Goal: Information Seeking & Learning: Learn about a topic

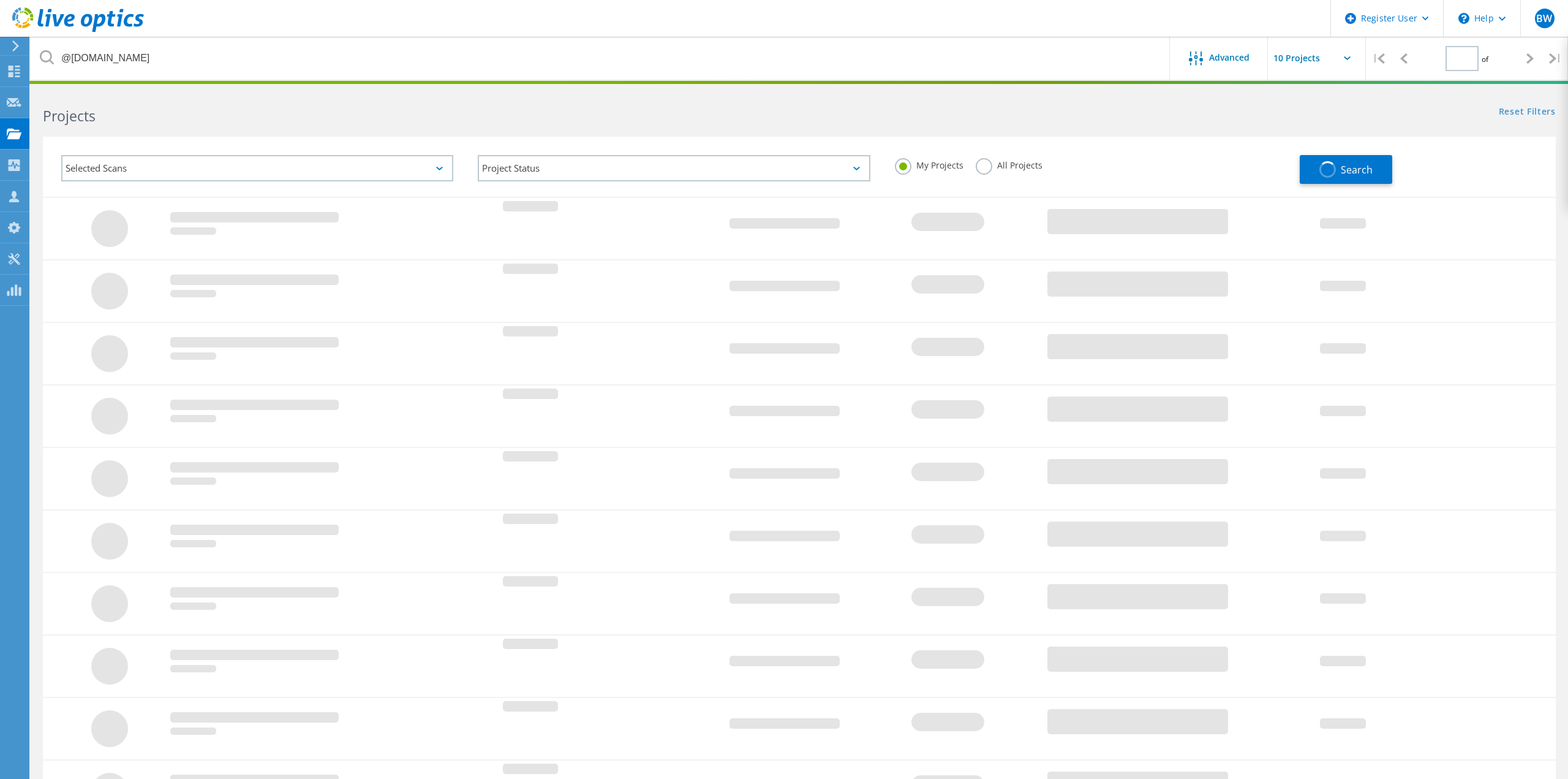
type input "1"
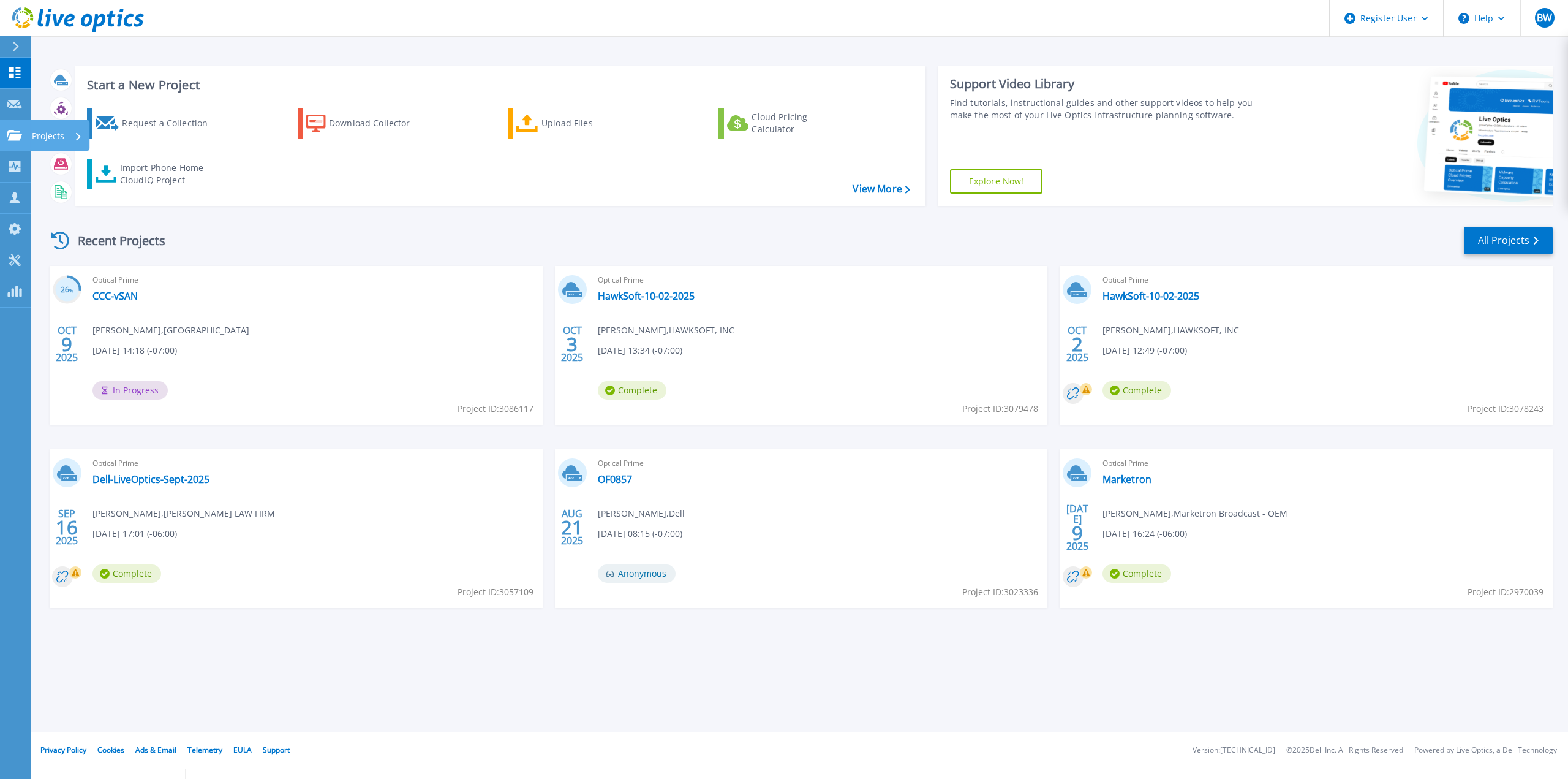
click at [36, 142] on p "Projects" at bounding box center [47, 136] width 32 height 31
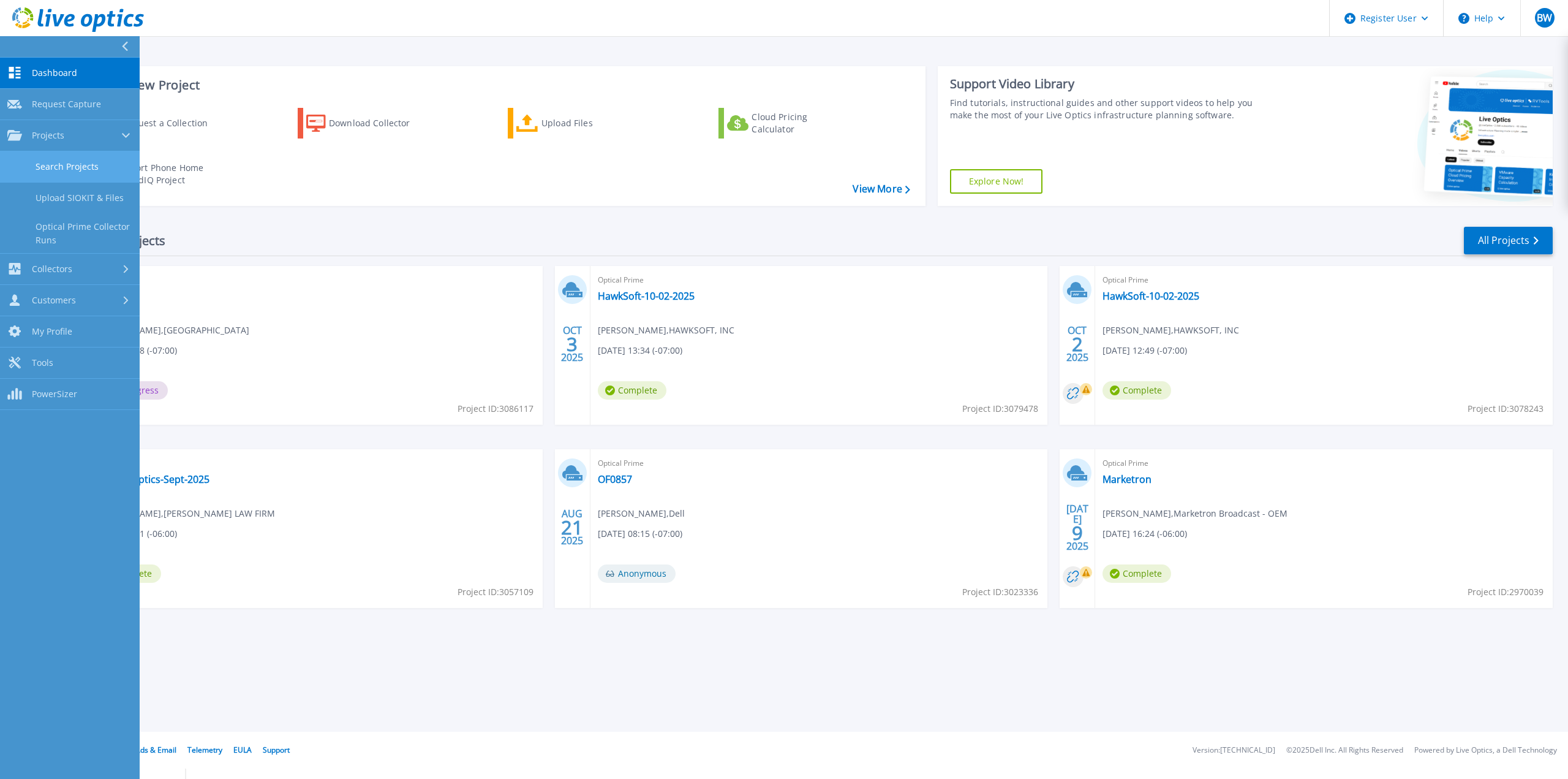
click at [69, 158] on link "Search Projects" at bounding box center [70, 167] width 140 height 31
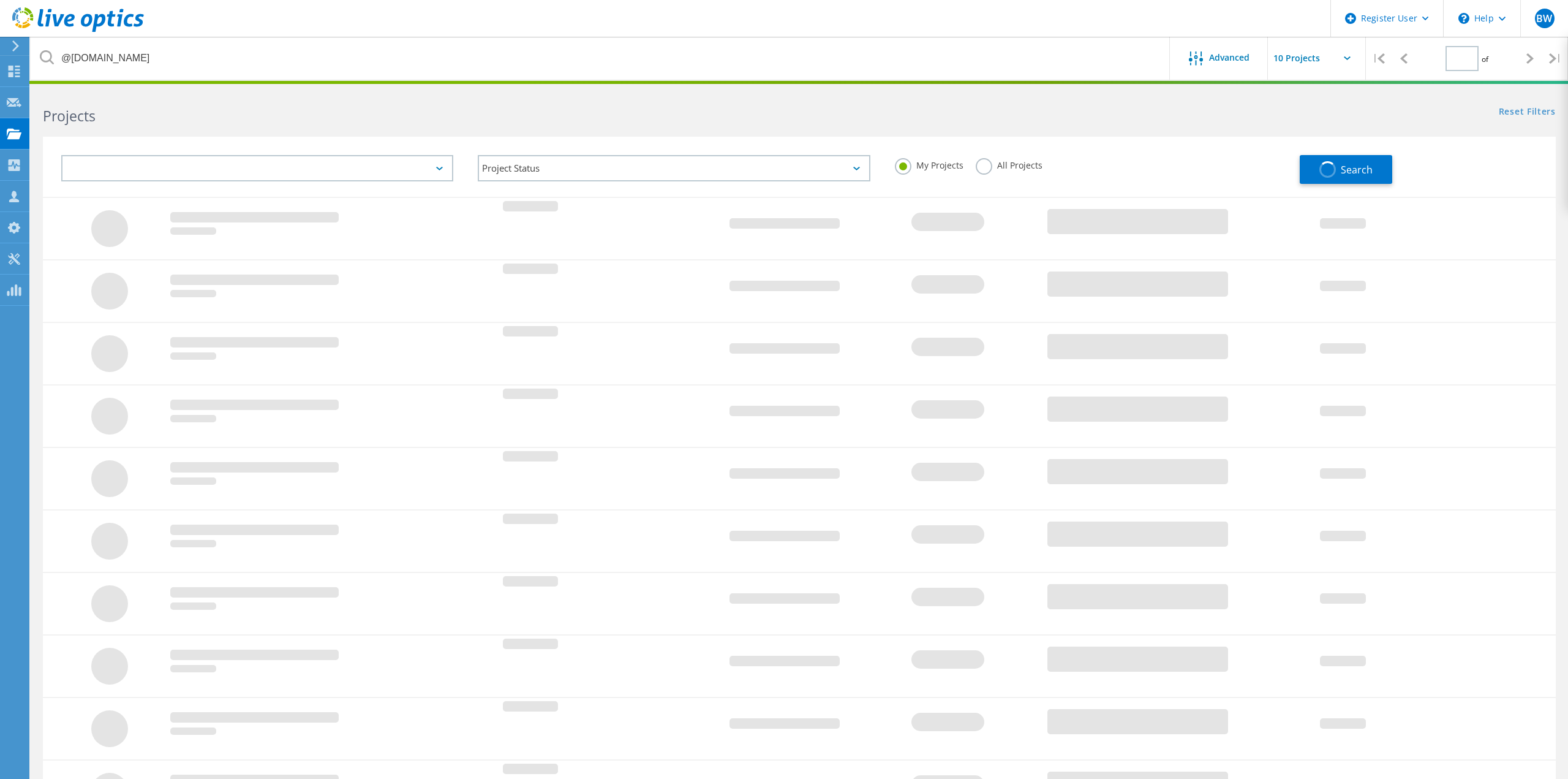
type input "1"
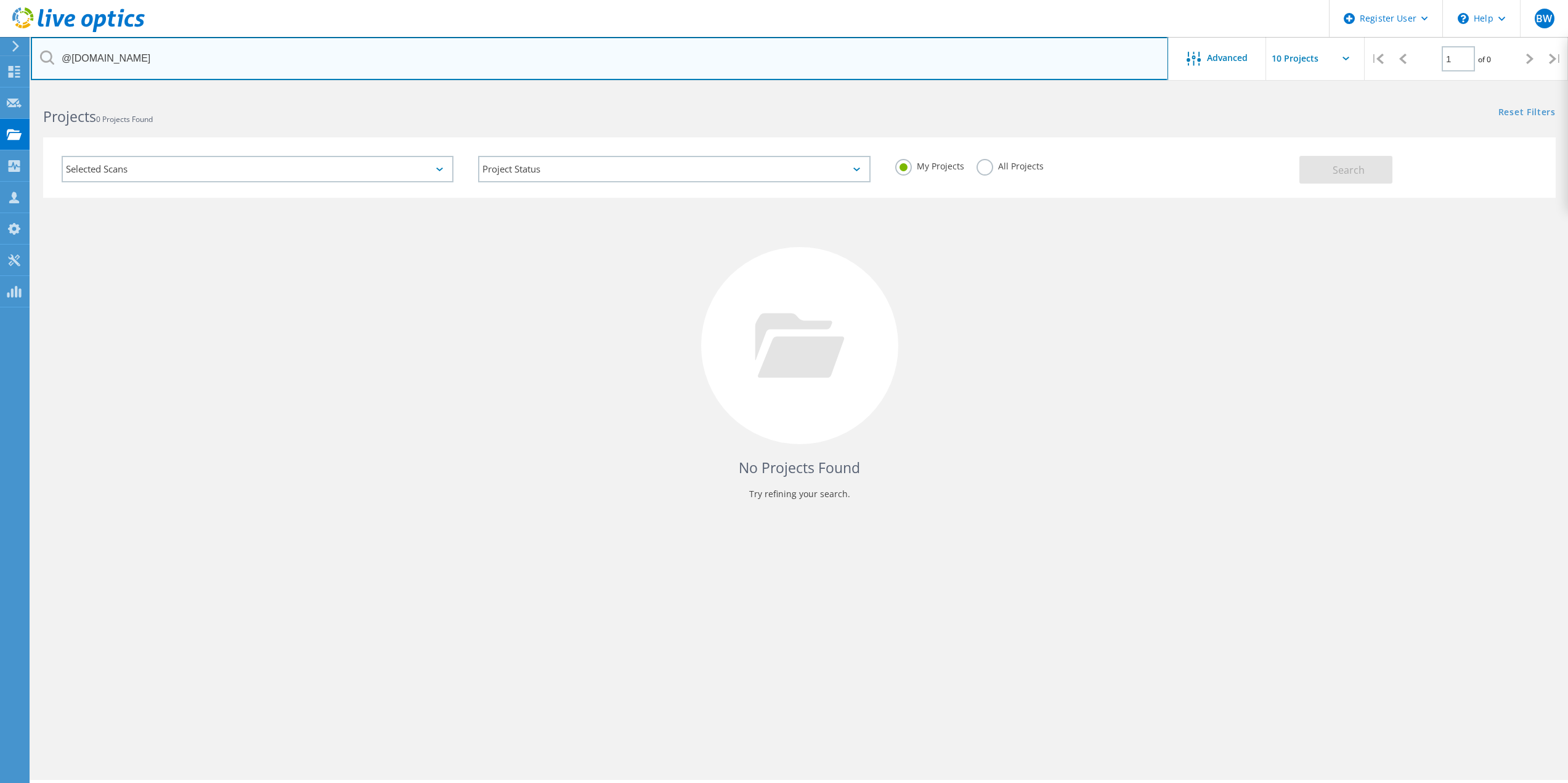
click at [268, 68] on input "@[DOMAIN_NAME]" at bounding box center [599, 58] width 1137 height 44
drag, startPoint x: 260, startPoint y: 64, endPoint x: 71, endPoint y: 54, distance: 189.3
click at [71, 54] on input "@[DOMAIN_NAME]" at bounding box center [599, 58] width 1137 height 44
type input "@[DOMAIN_NAME]"
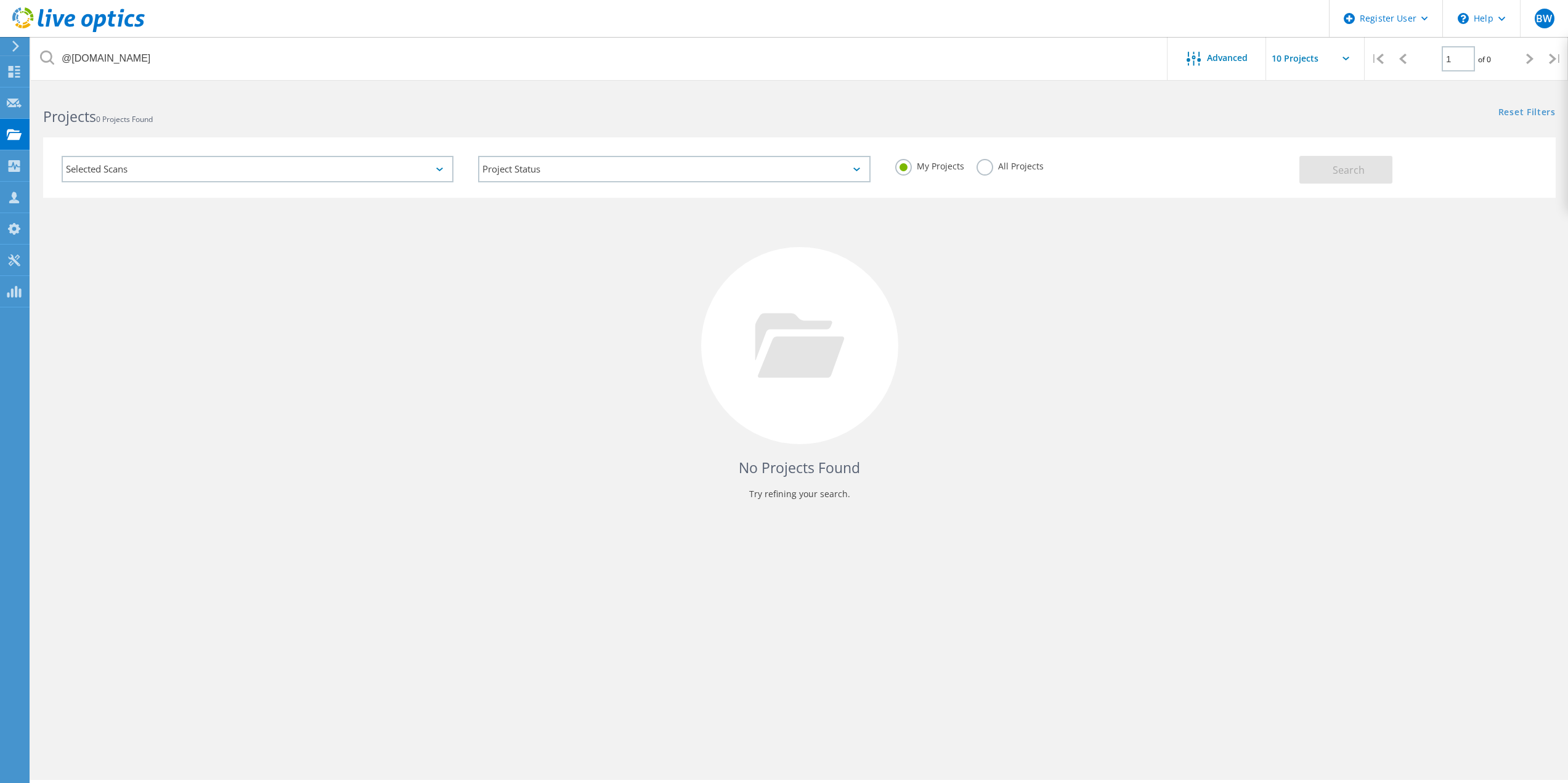
click at [990, 164] on label "All Projects" at bounding box center [1010, 165] width 67 height 12
click at [0, 0] on input "All Projects" at bounding box center [0, 0] width 0 height 0
click at [1363, 179] on button "Search" at bounding box center [1346, 170] width 93 height 28
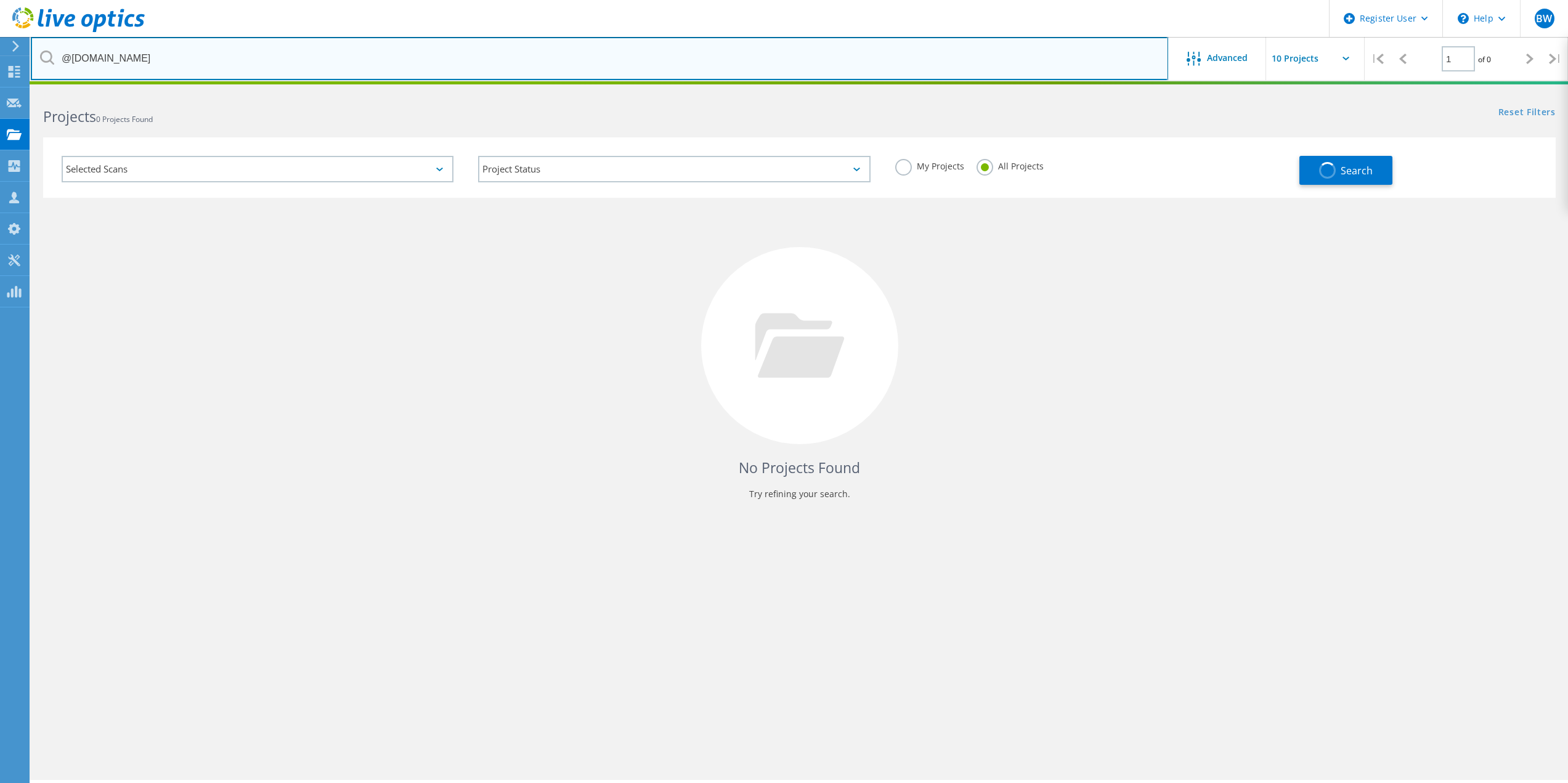
click at [151, 64] on input "@[DOMAIN_NAME]" at bounding box center [599, 58] width 1137 height 44
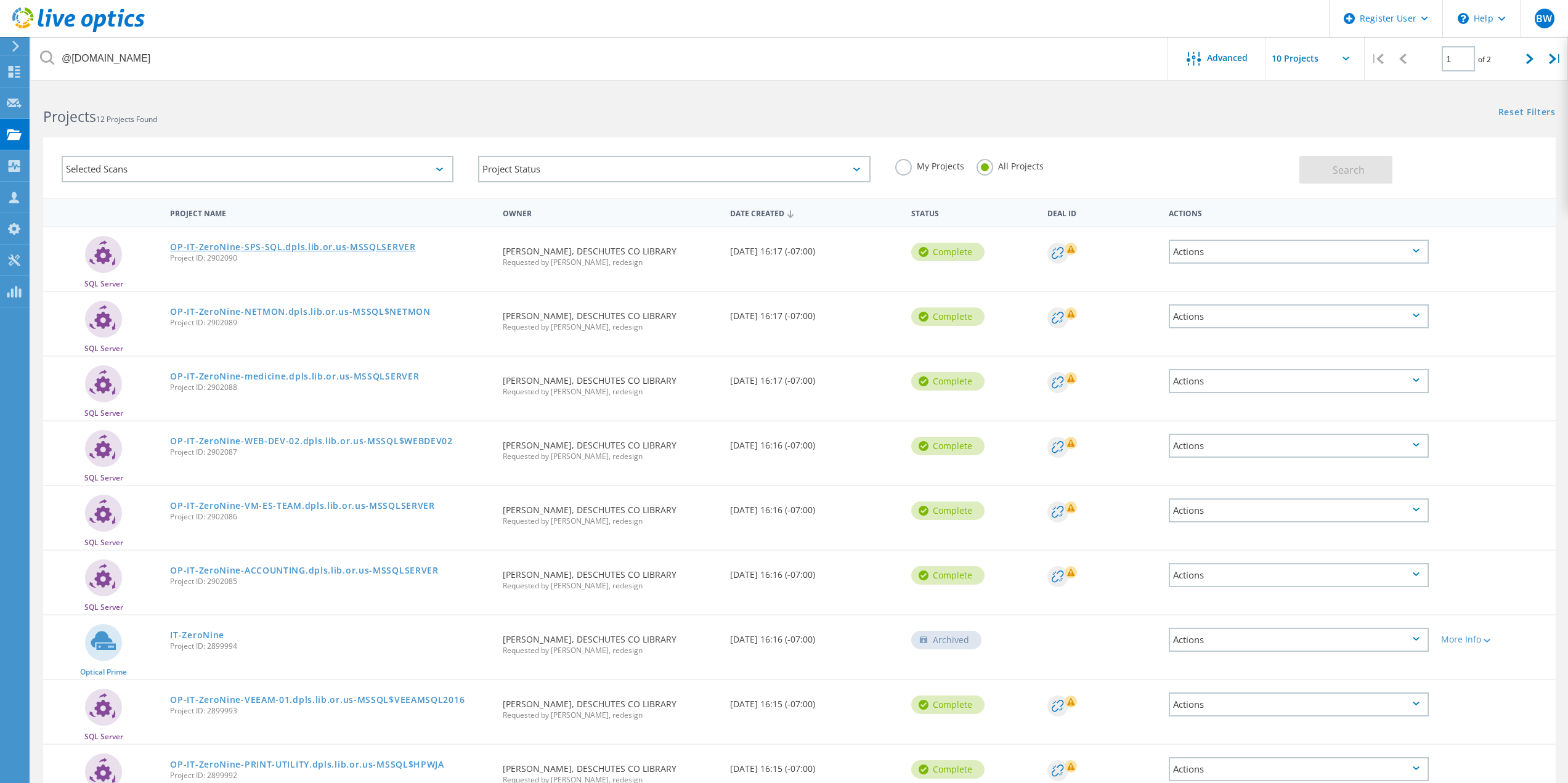
click at [271, 246] on link "OP-IT-ZeroNine-SPS-SQL.dpls.lib.or.us-MSSQLSERVER" at bounding box center [293, 246] width 245 height 9
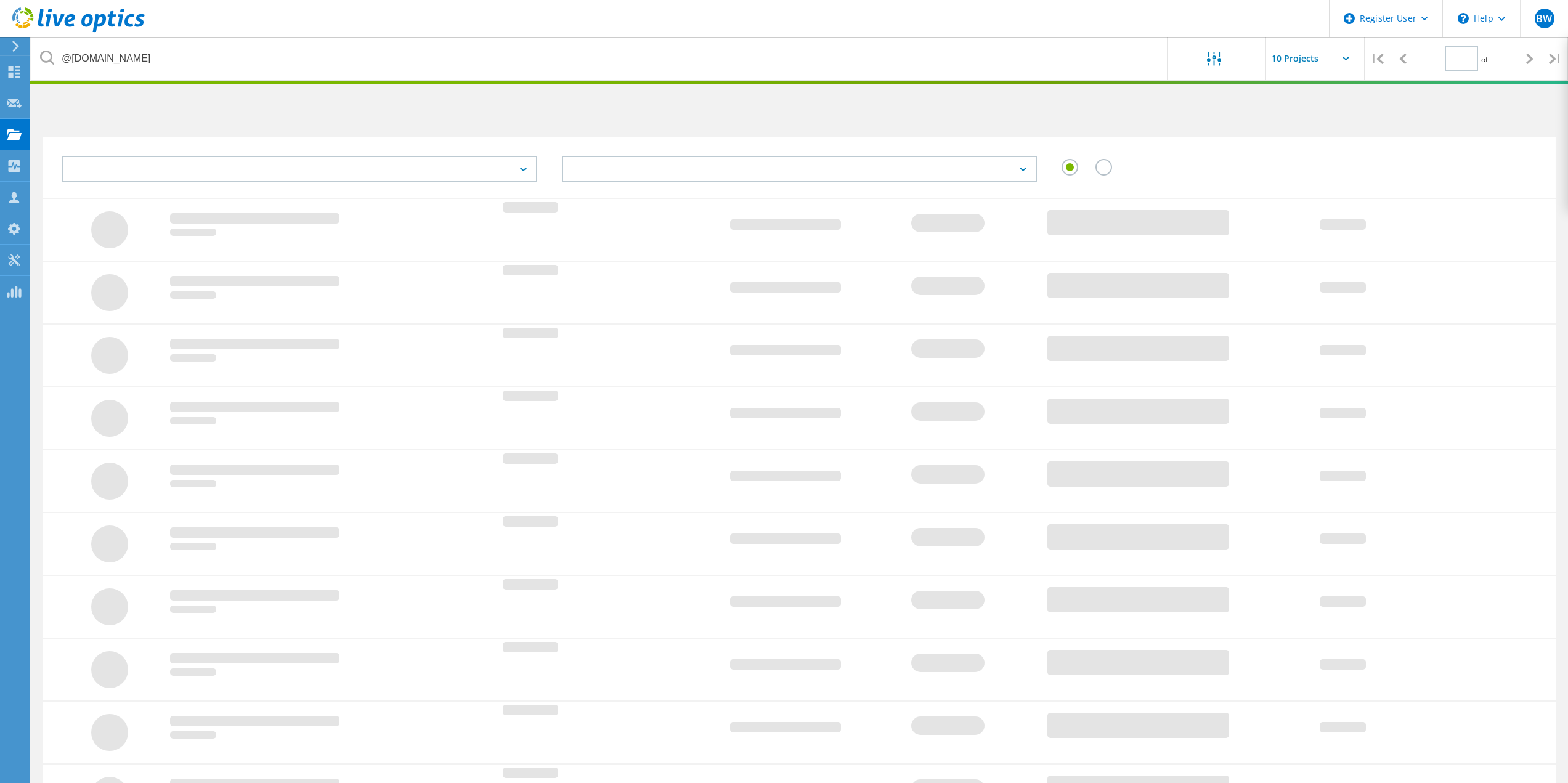
type input "1"
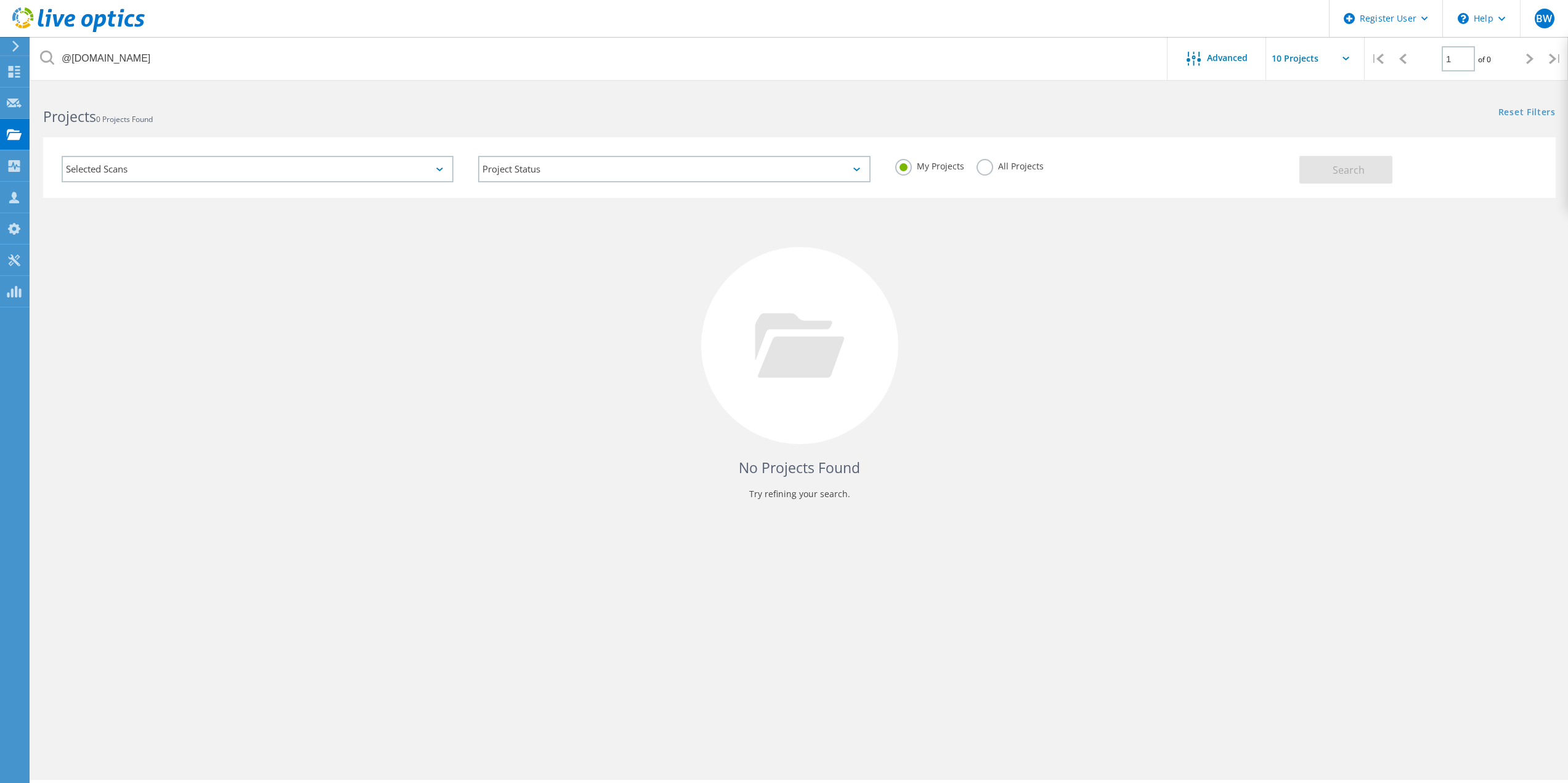
drag, startPoint x: 1015, startPoint y: 165, endPoint x: 1009, endPoint y: 166, distance: 6.1
click at [1014, 166] on label "All Projects" at bounding box center [1010, 165] width 67 height 12
click at [0, 0] on input "All Projects" at bounding box center [0, 0] width 0 height 0
click at [1390, 148] on div "Search" at bounding box center [1424, 163] width 250 height 40
click at [1375, 163] on button "Search" at bounding box center [1346, 170] width 93 height 28
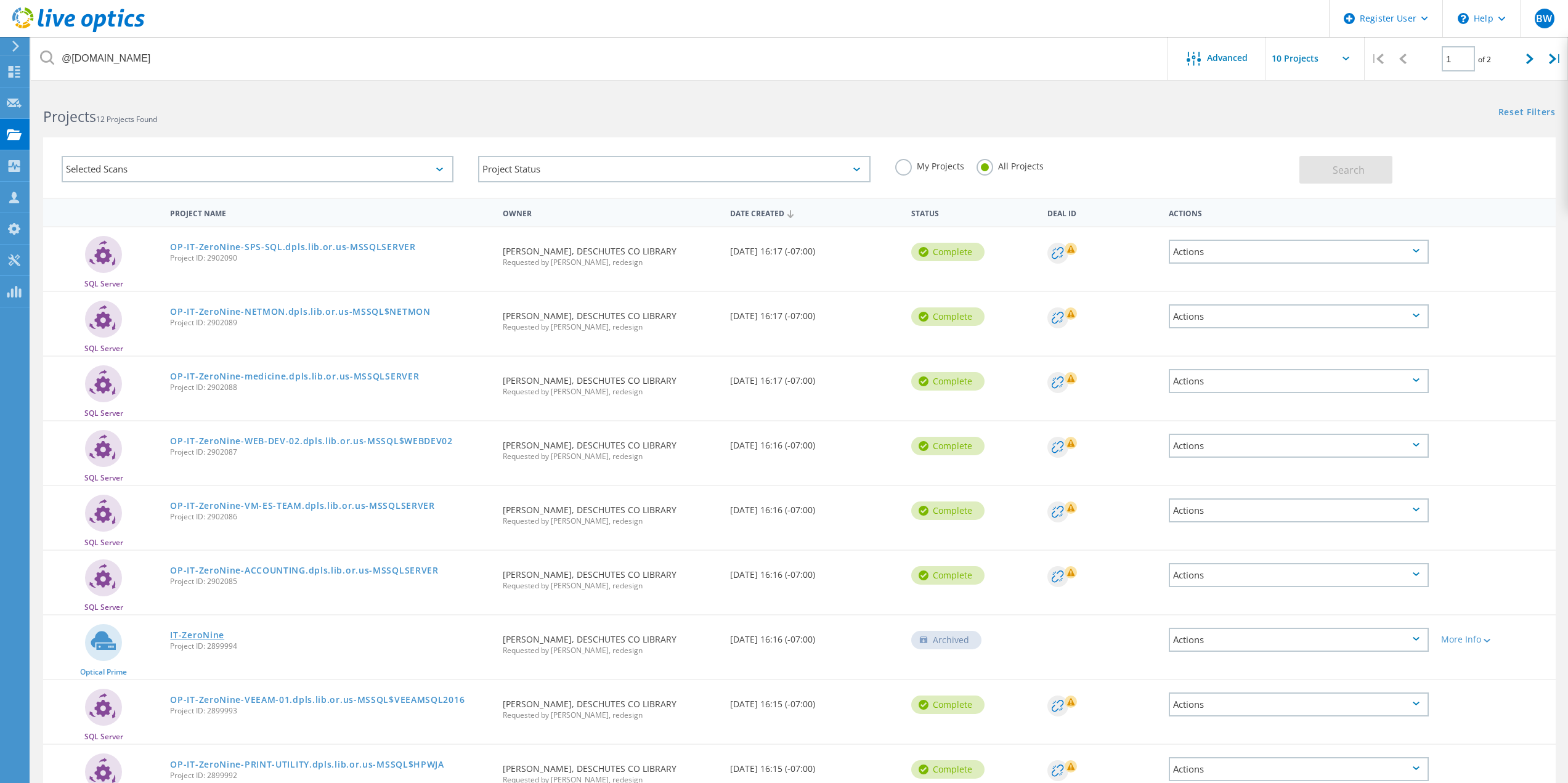
click at [199, 639] on link "IT-ZeroNine" at bounding box center [197, 635] width 54 height 9
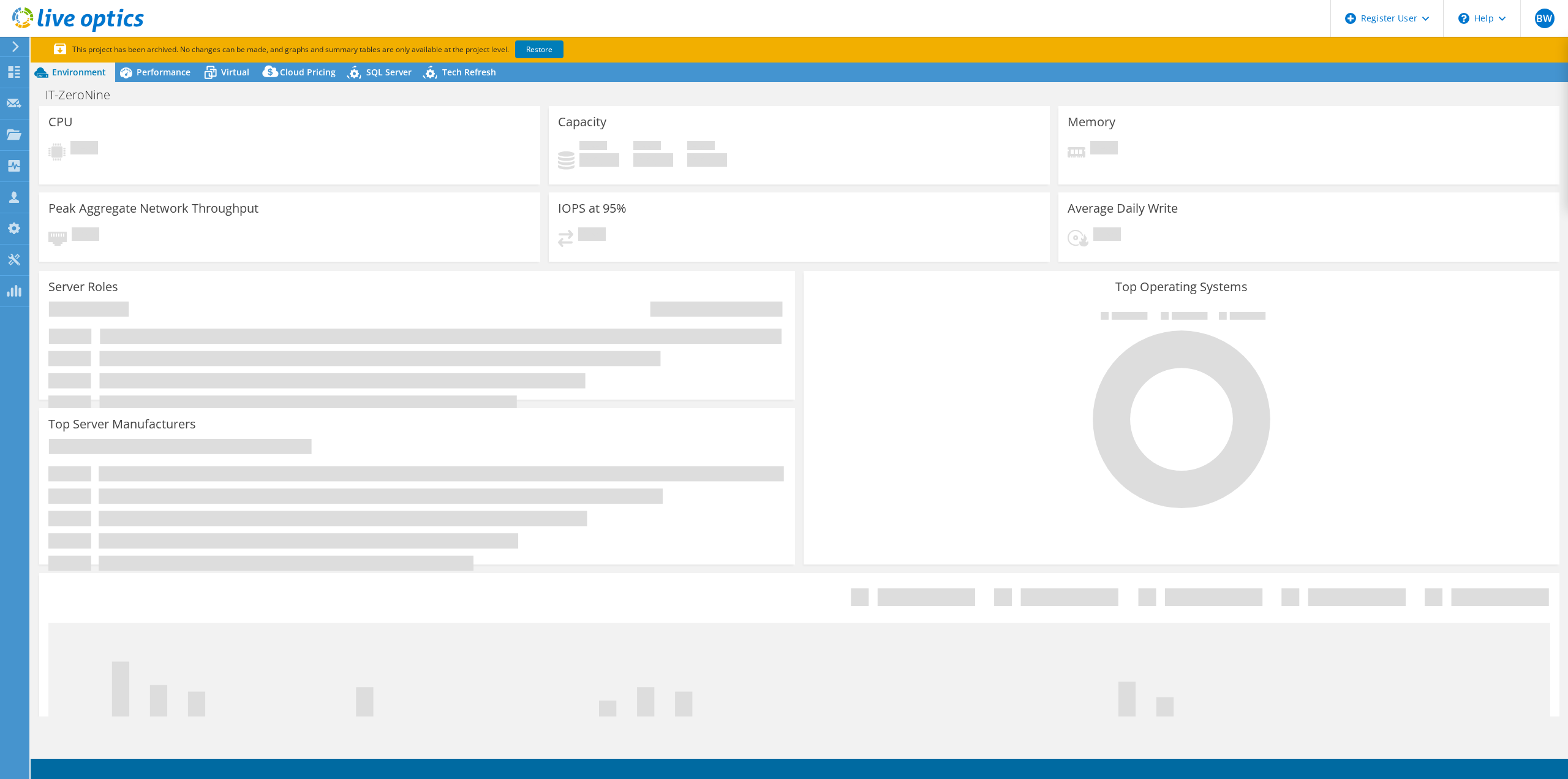
select select "USD"
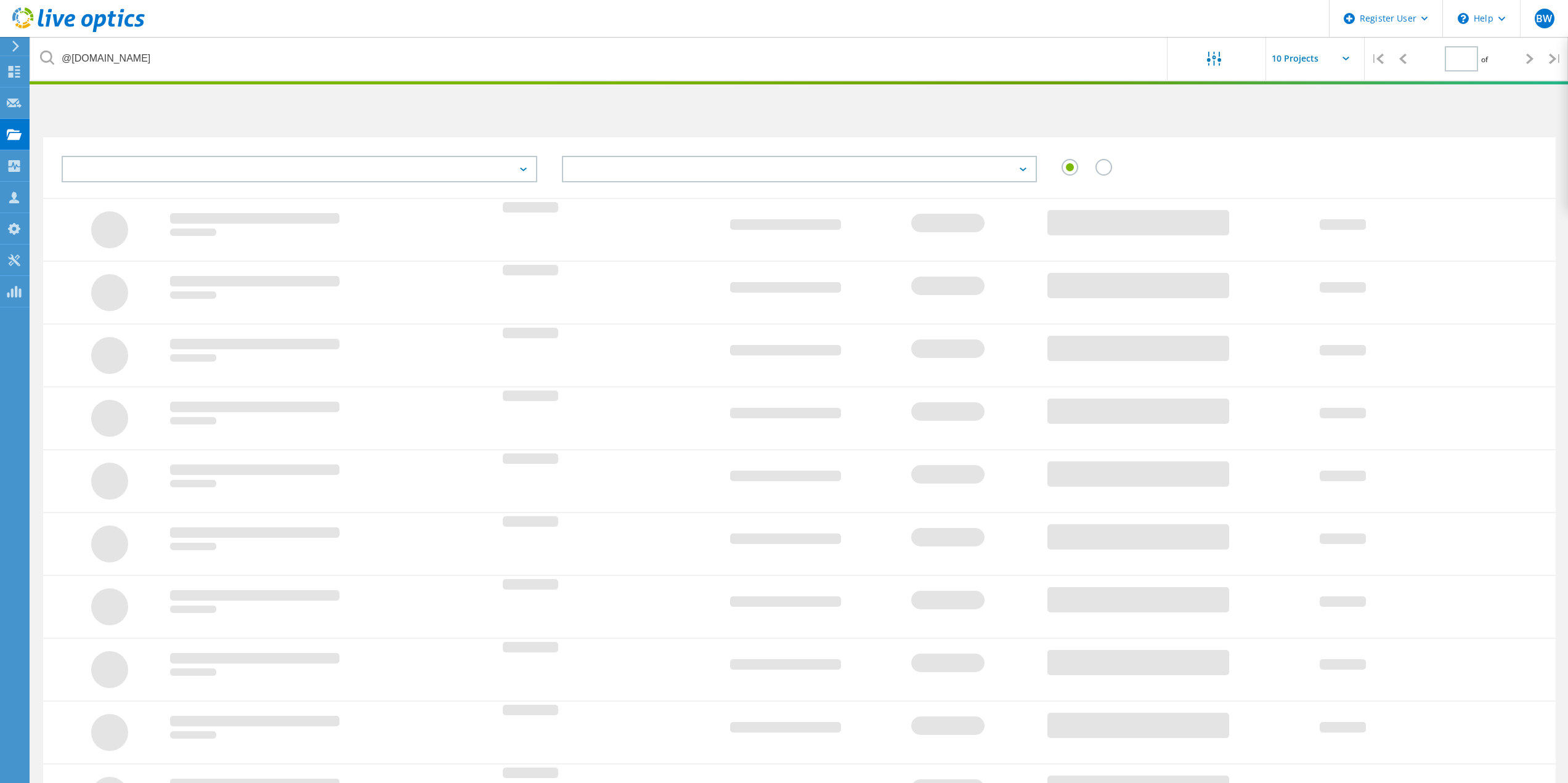
type input "1"
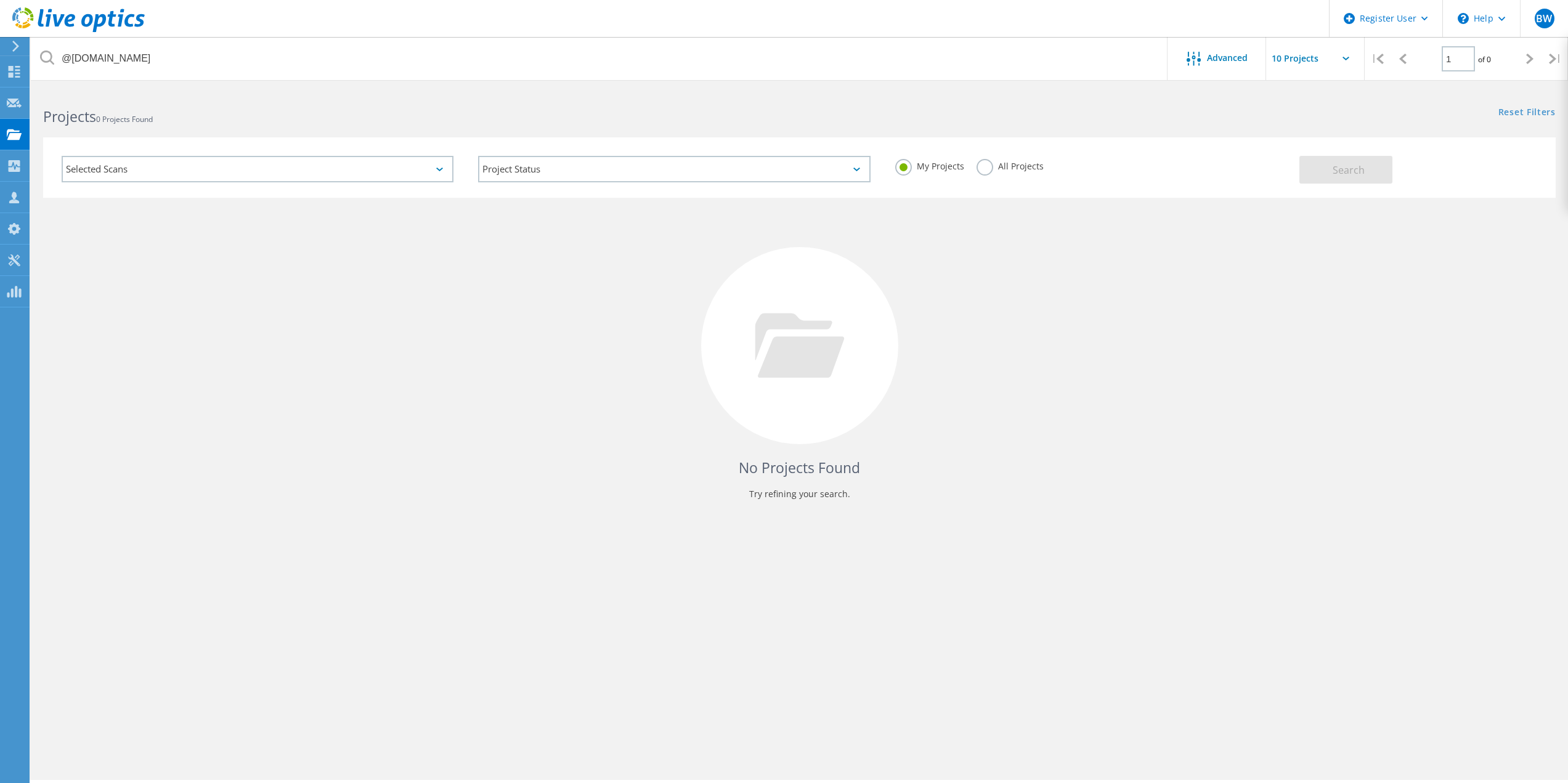
click at [984, 171] on label "All Projects" at bounding box center [1010, 165] width 67 height 12
click at [0, 0] on input "All Projects" at bounding box center [0, 0] width 0 height 0
click at [1391, 167] on button "Search" at bounding box center [1346, 170] width 93 height 28
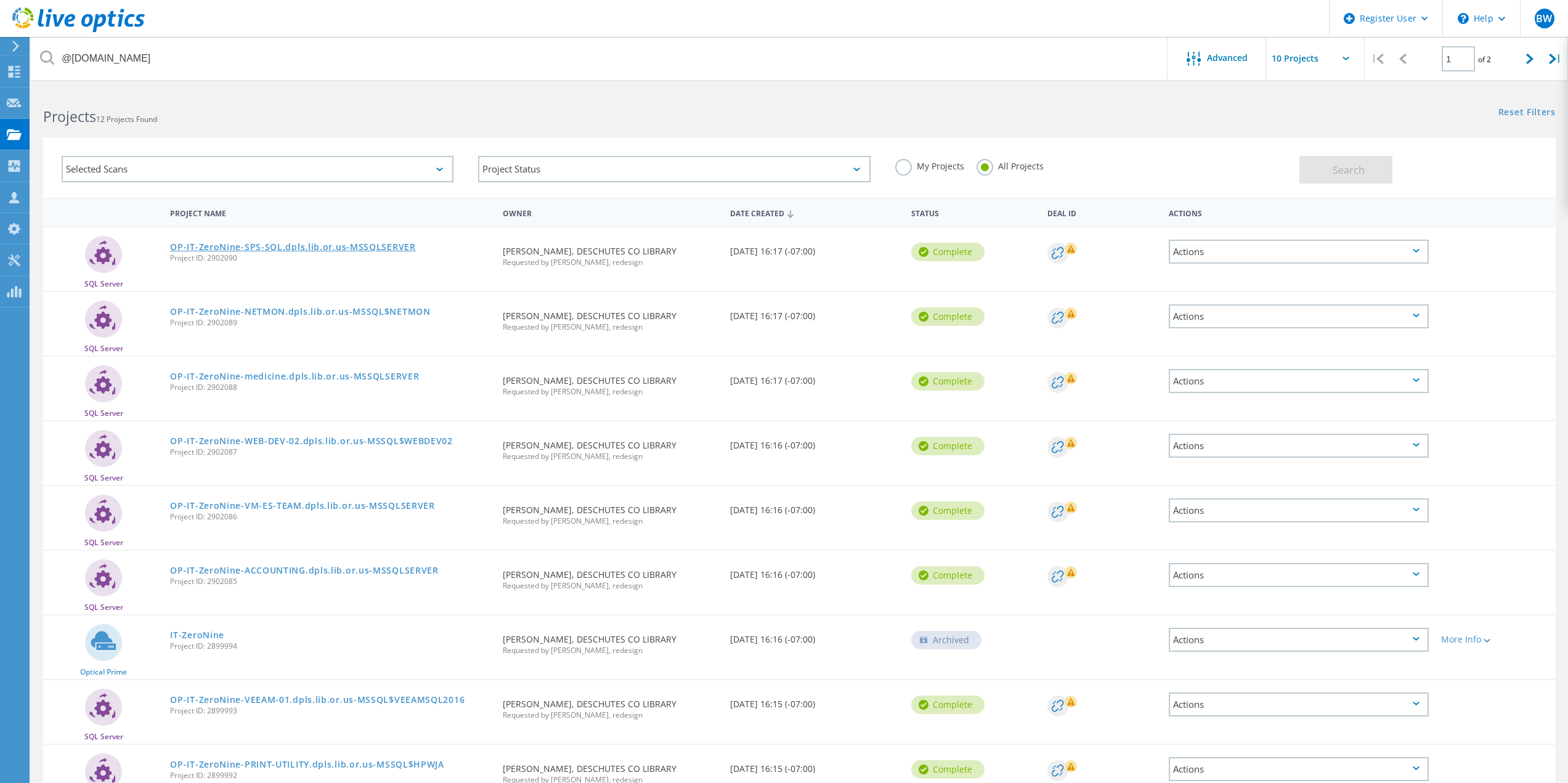
click at [278, 244] on link "OP-IT-ZeroNine-SPS-SQL.dpls.lib.or.us-MSSQLSERVER" at bounding box center [293, 246] width 245 height 9
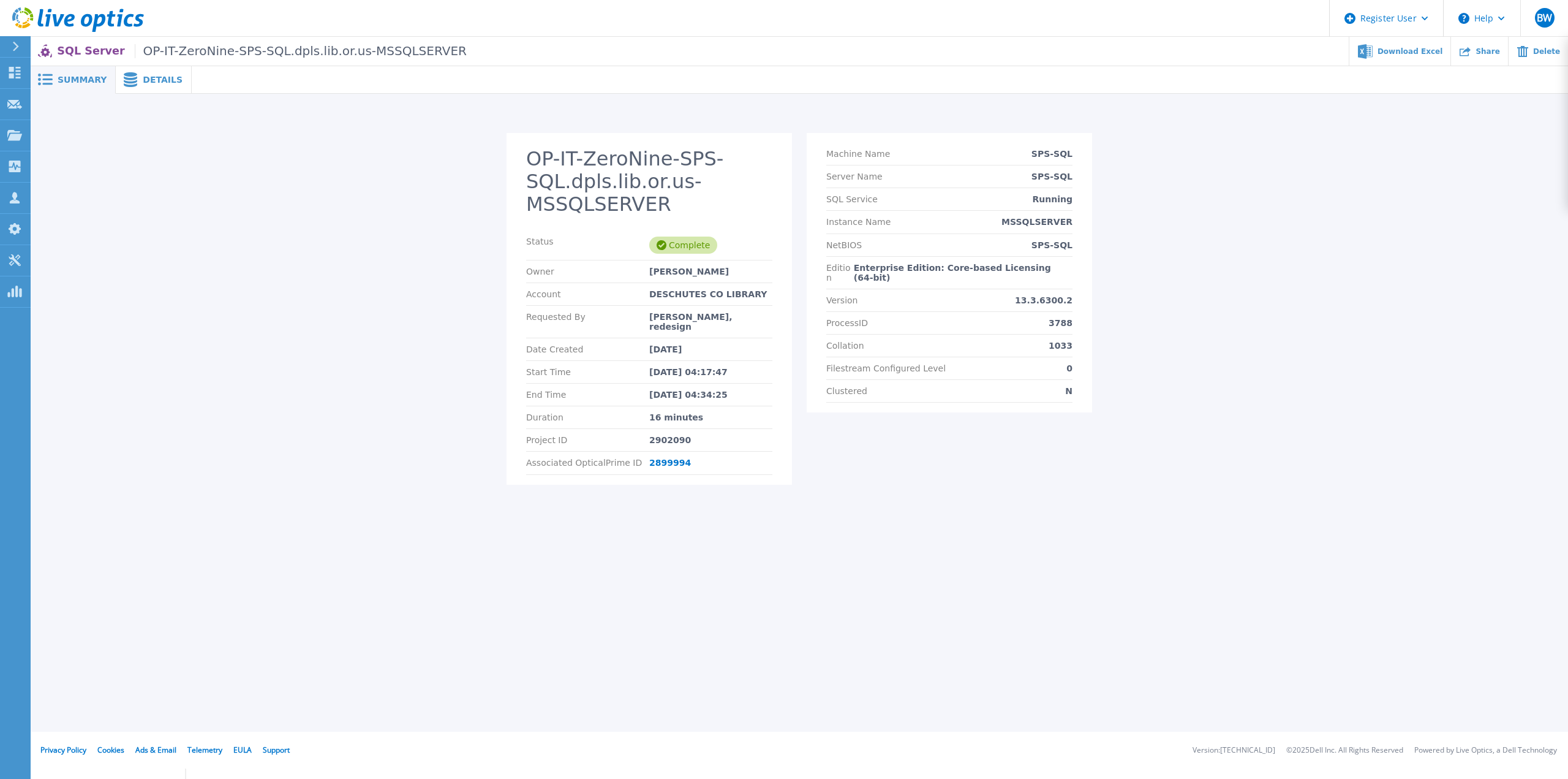
drag, startPoint x: 136, startPoint y: 76, endPoint x: 134, endPoint y: 96, distance: 20.1
click at [143, 76] on span "Details" at bounding box center [162, 80] width 39 height 9
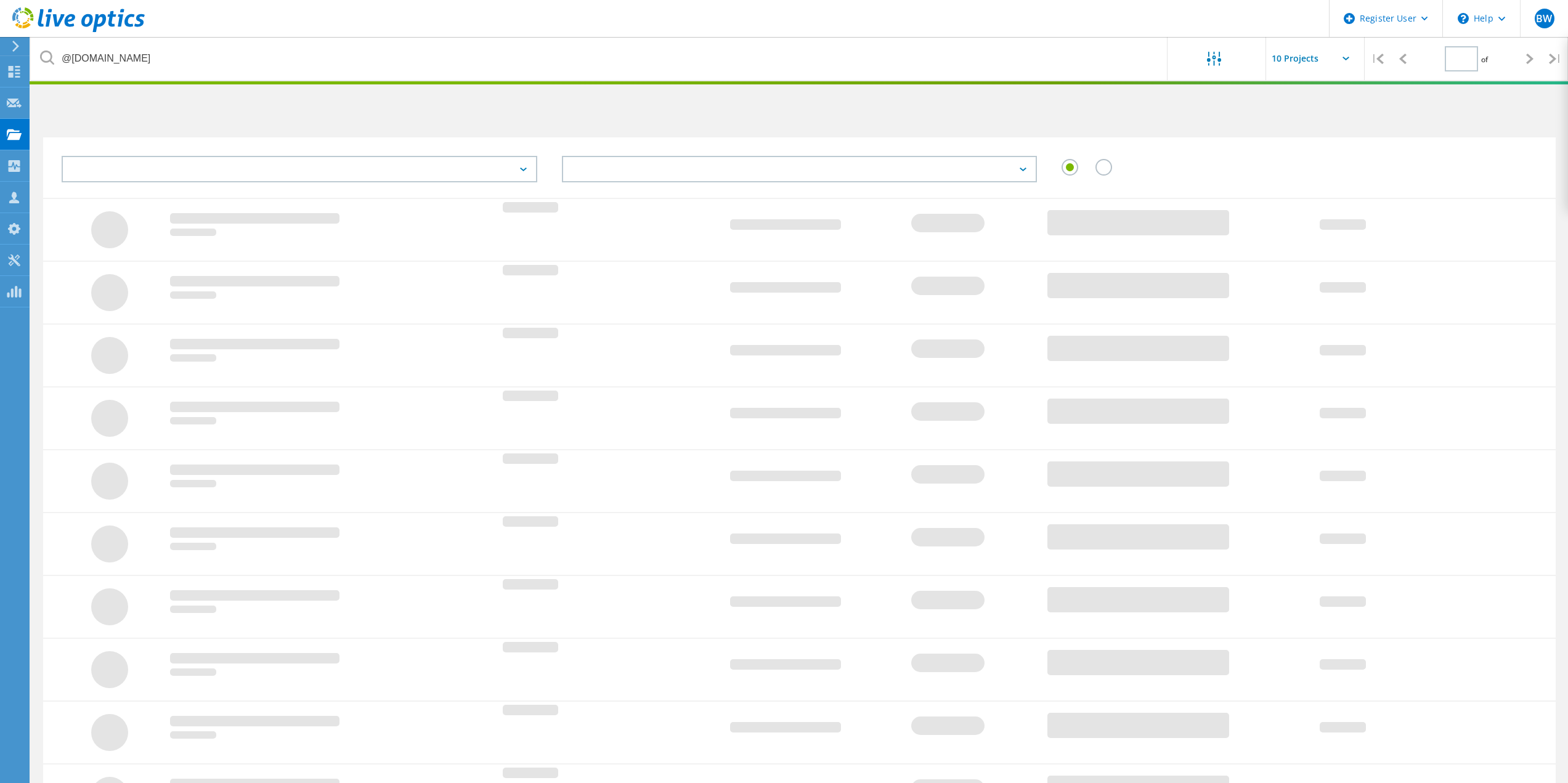
type input "1"
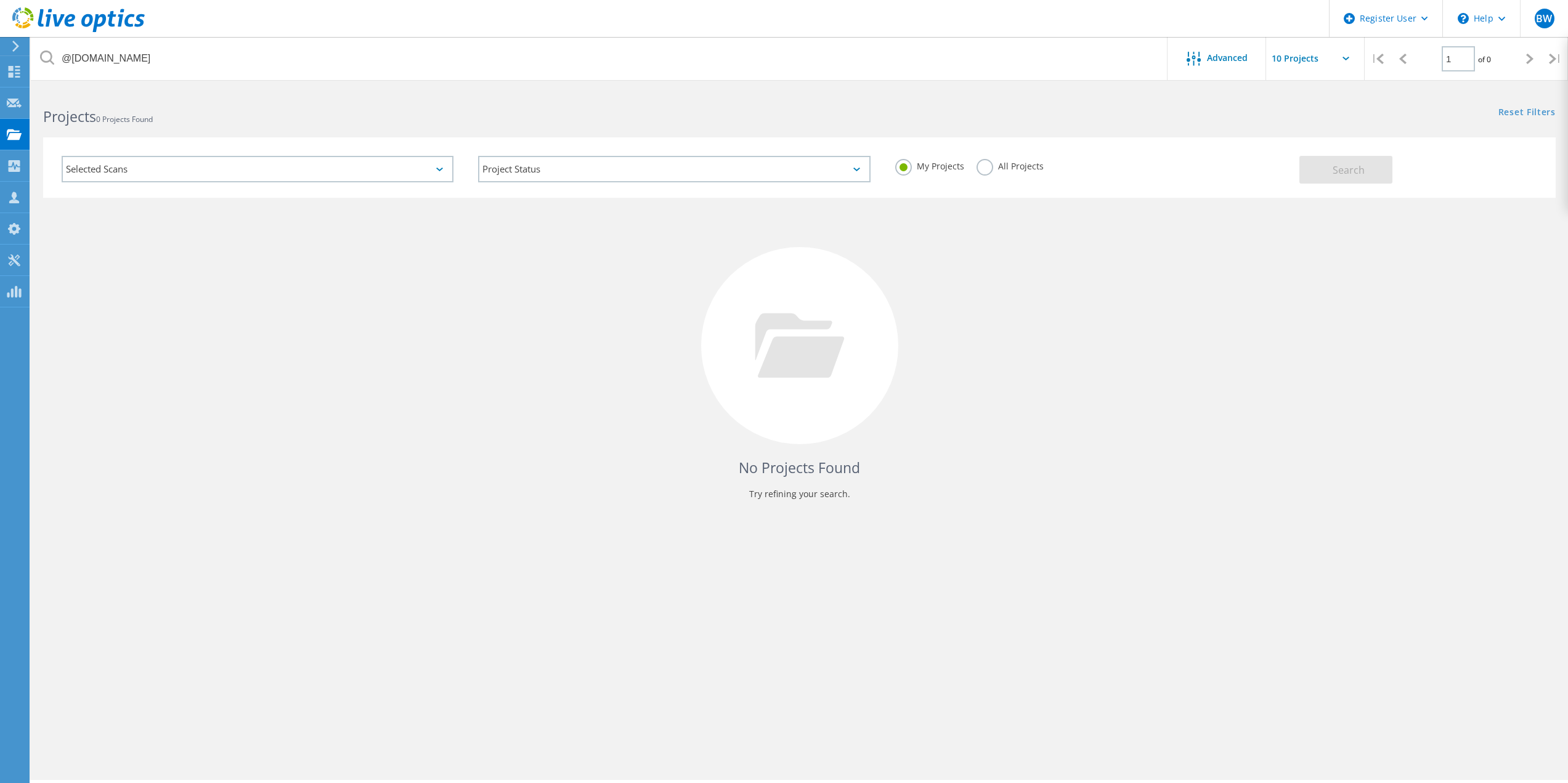
click at [986, 164] on label "All Projects" at bounding box center [1010, 165] width 67 height 12
click at [0, 0] on input "All Projects" at bounding box center [0, 0] width 0 height 0
click at [1328, 162] on button "Search" at bounding box center [1346, 170] width 93 height 28
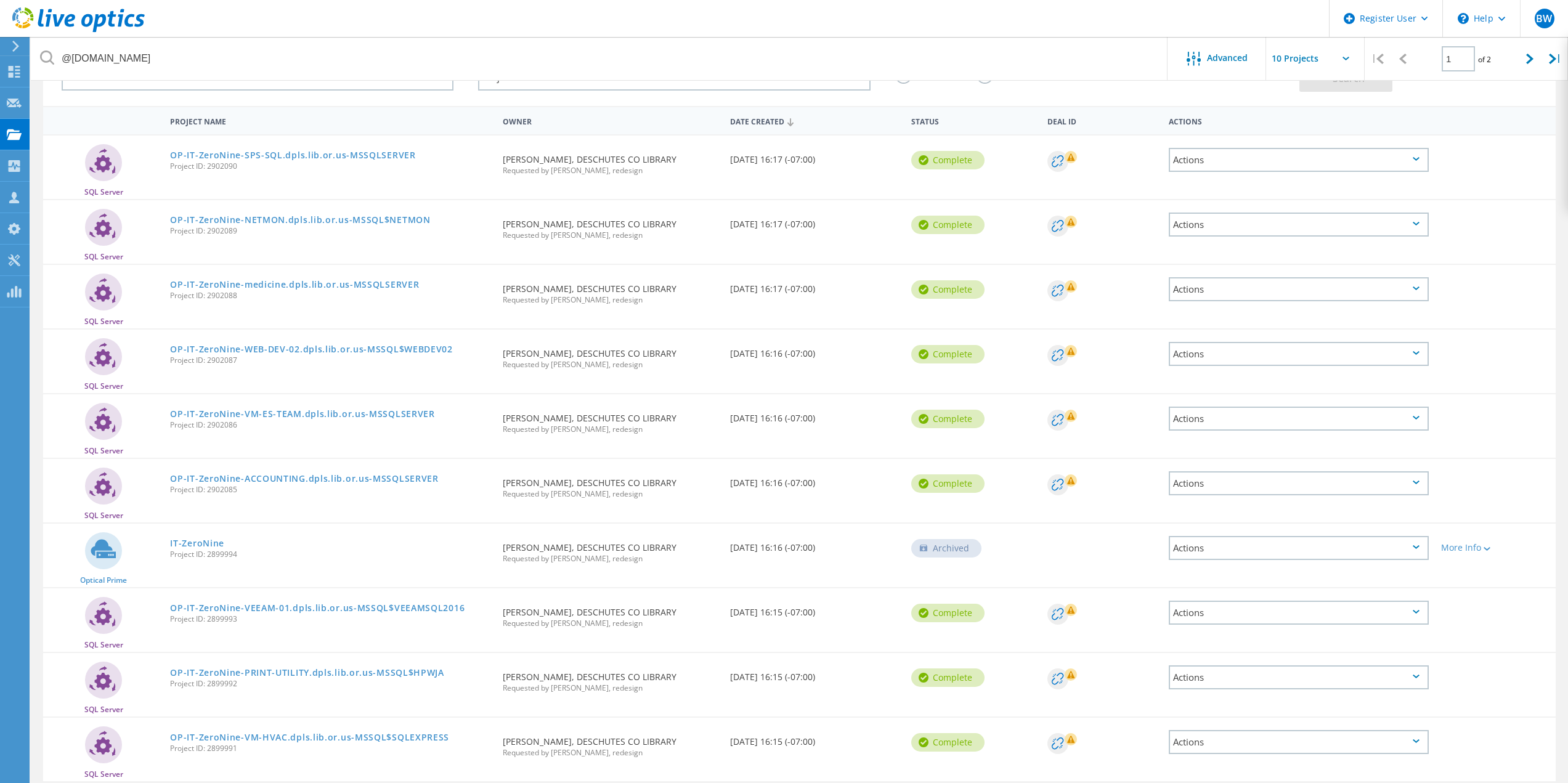
scroll to position [139, 0]
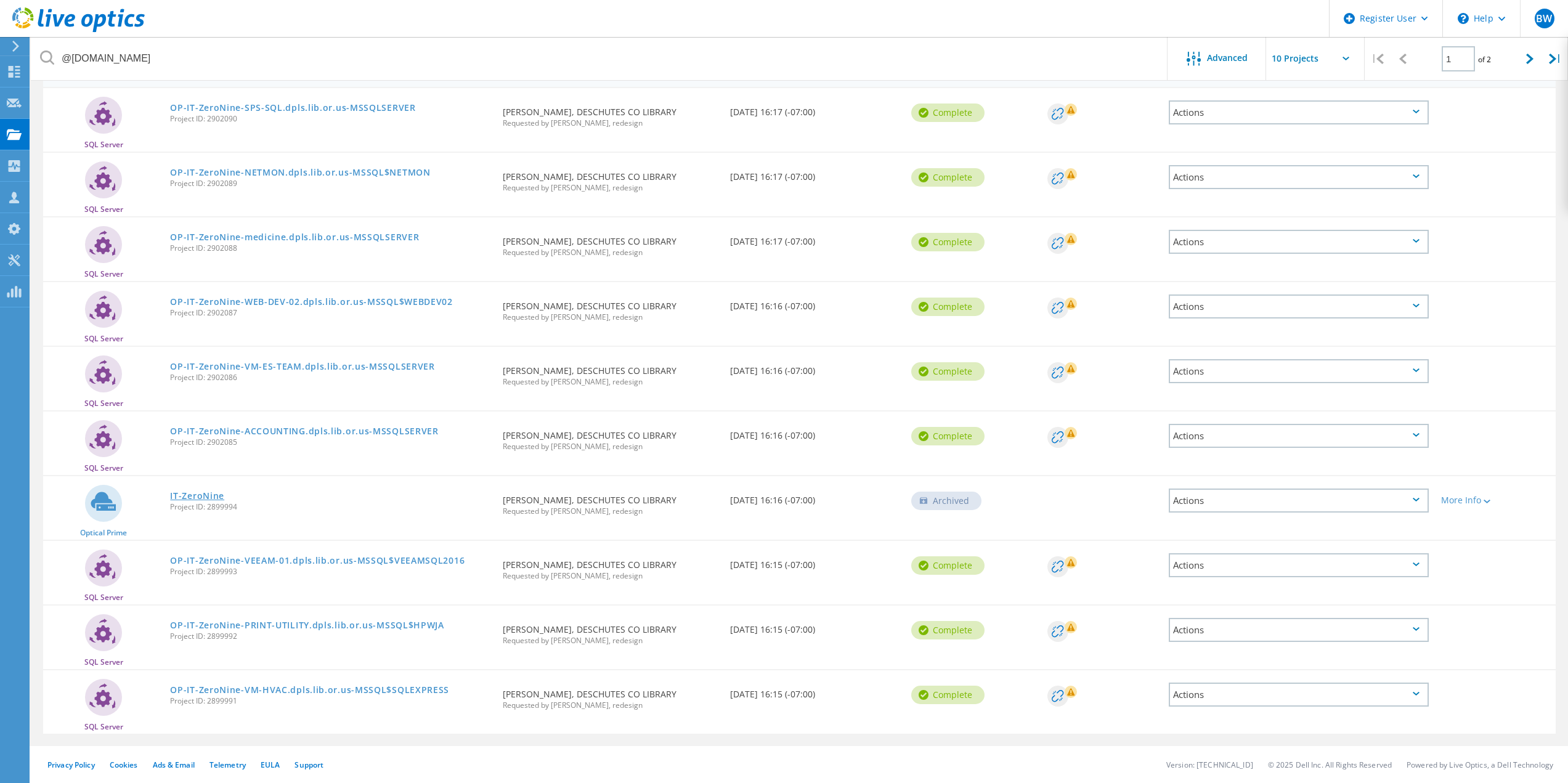
click at [176, 498] on link "IT-ZeroNine" at bounding box center [197, 495] width 54 height 9
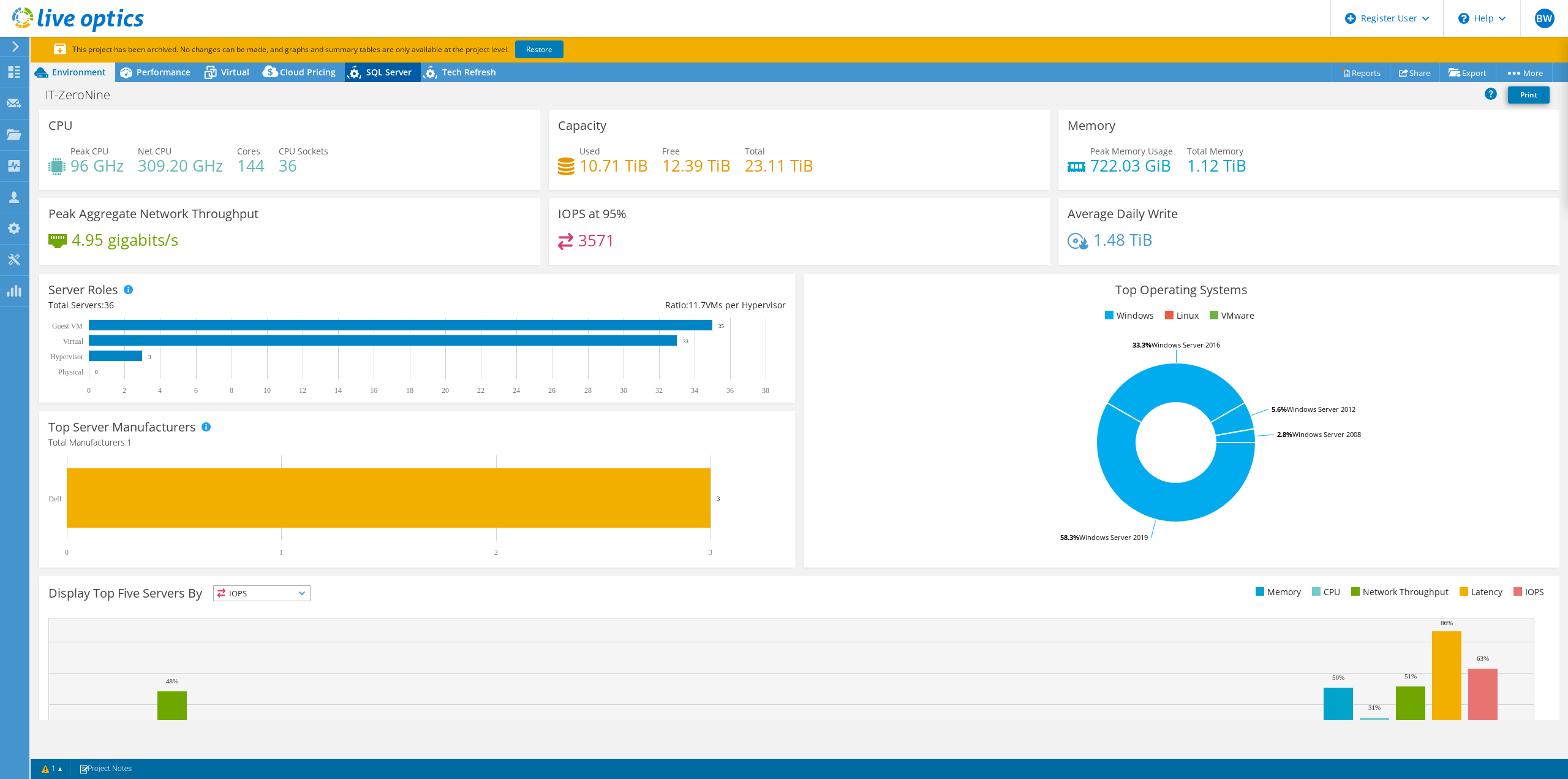
click at [370, 72] on span "SQL Server" at bounding box center [389, 72] width 45 height 12
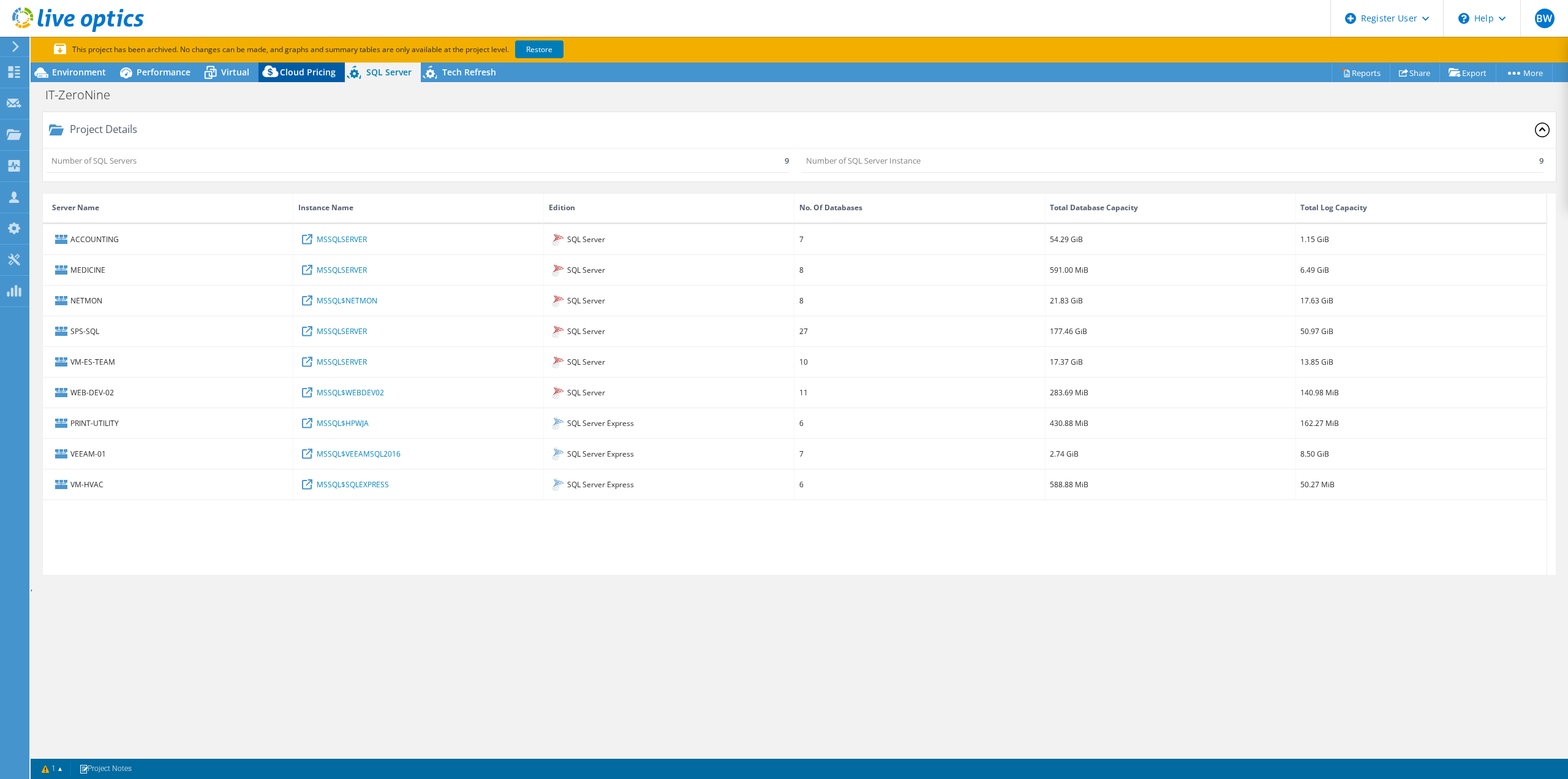
click at [329, 76] on span "Cloud Pricing" at bounding box center [308, 72] width 56 height 12
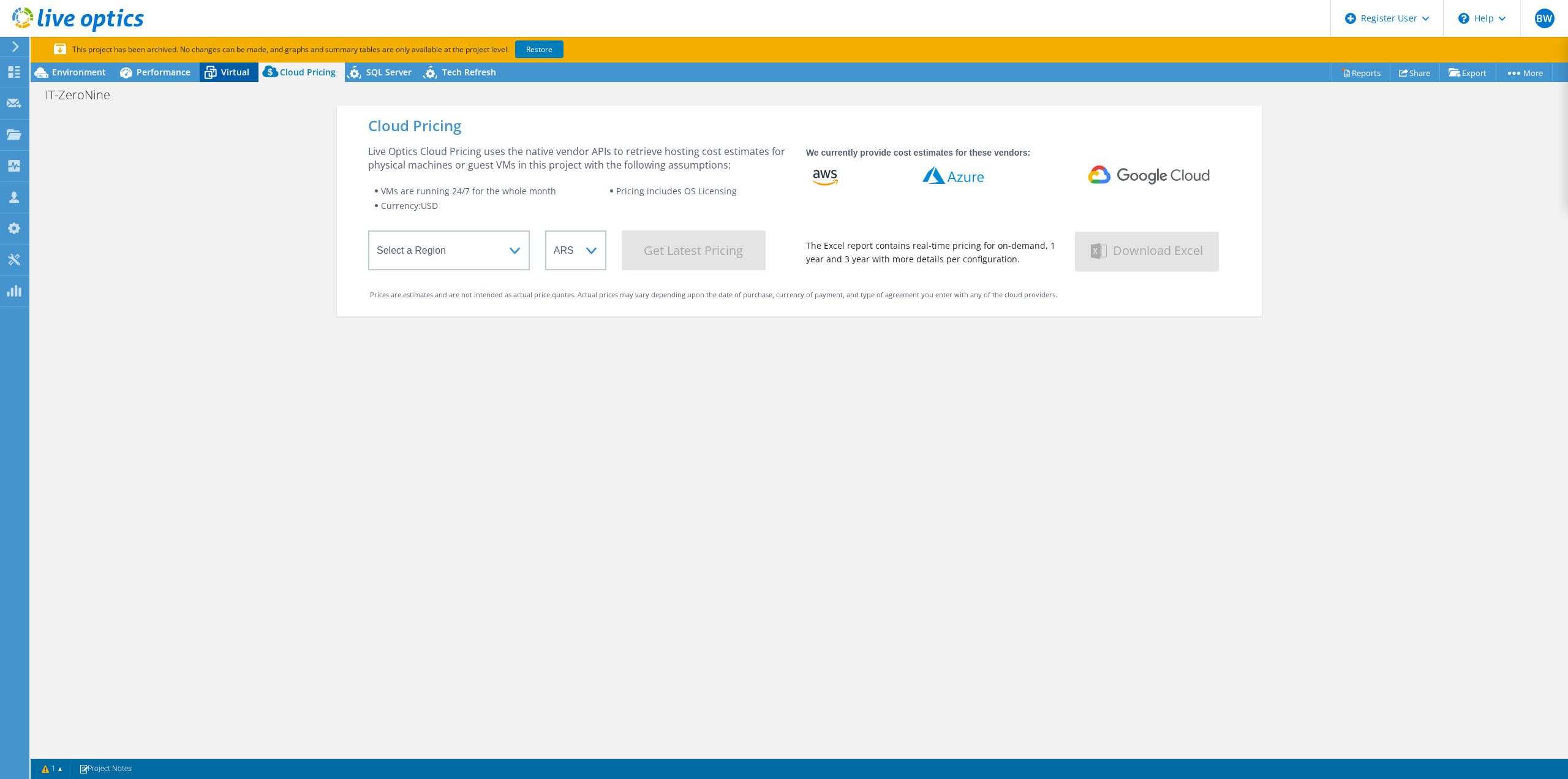
click at [250, 76] on div "Virtual" at bounding box center [229, 73] width 59 height 20
